Goal: Find specific page/section: Find specific page/section

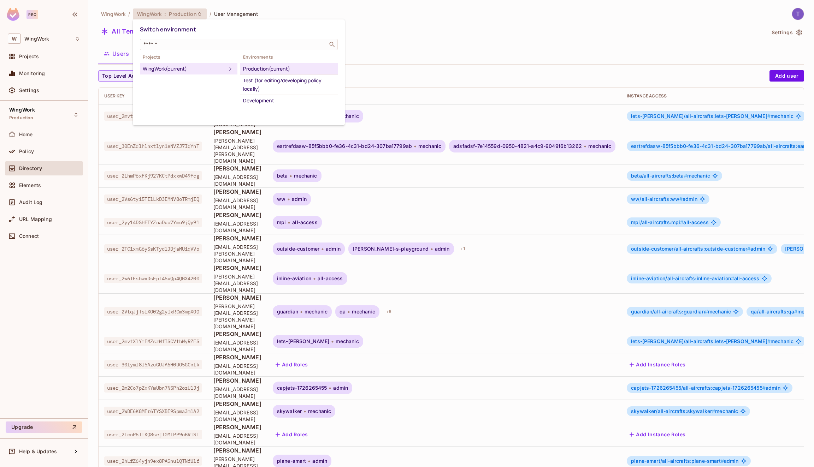
click at [44, 181] on div at bounding box center [407, 233] width 814 height 467
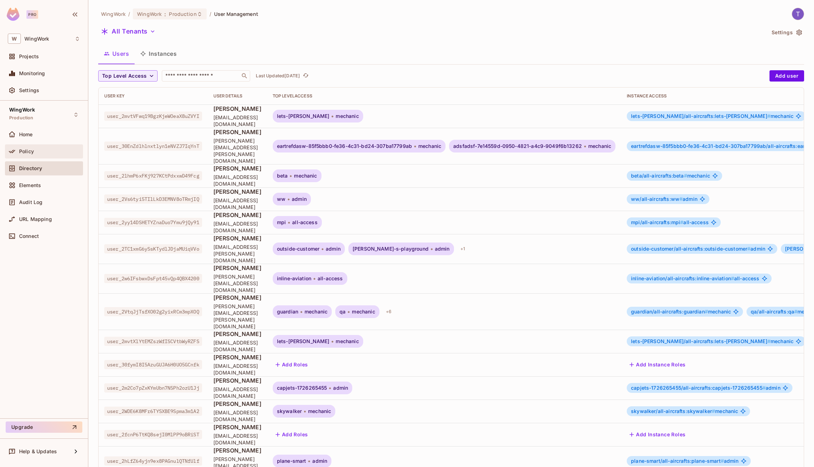
click at [35, 151] on div "Policy" at bounding box center [49, 152] width 61 height 6
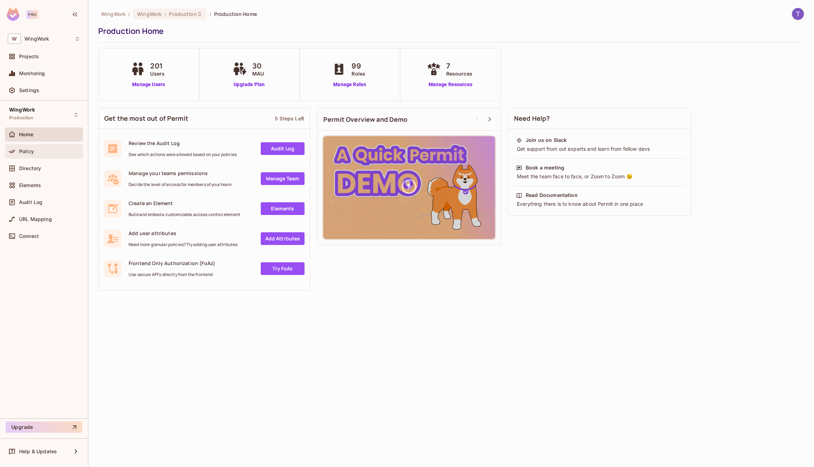
click at [59, 149] on div "Policy" at bounding box center [49, 152] width 61 height 6
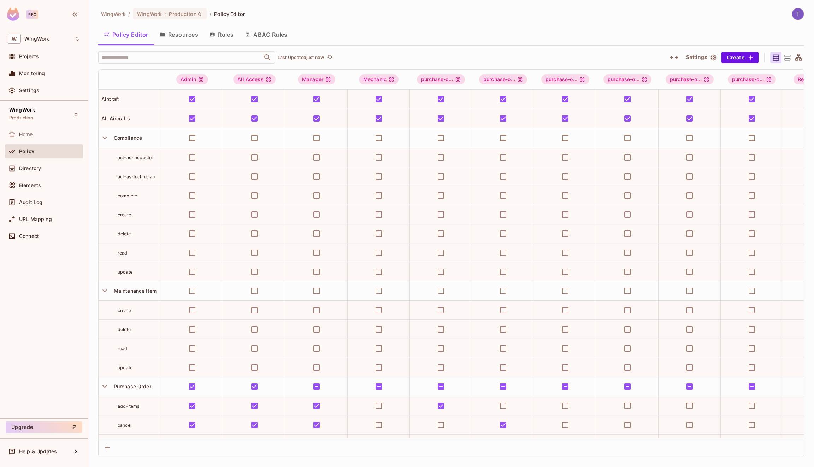
click at [786, 60] on icon at bounding box center [787, 58] width 6 height 6
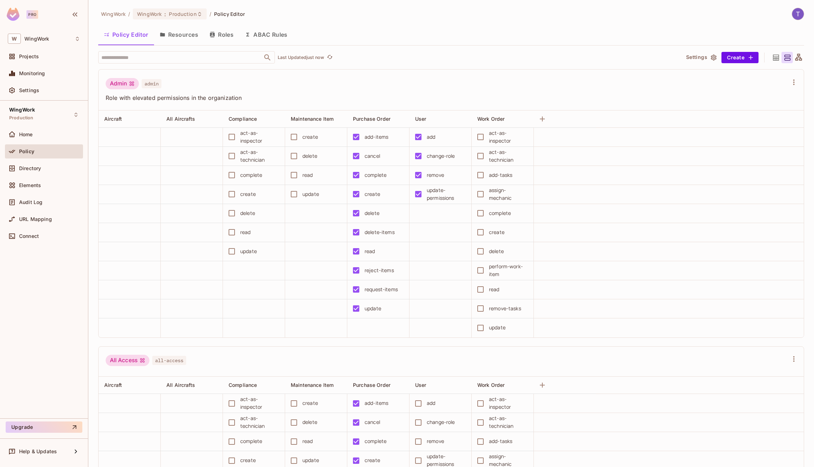
click at [795, 59] on icon at bounding box center [798, 57] width 7 height 7
